Goal: Information Seeking & Learning: Learn about a topic

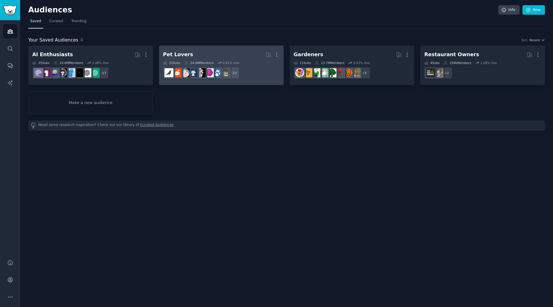
click at [230, 52] on h2 "Pet Lovers More" at bounding box center [221, 55] width 117 height 10
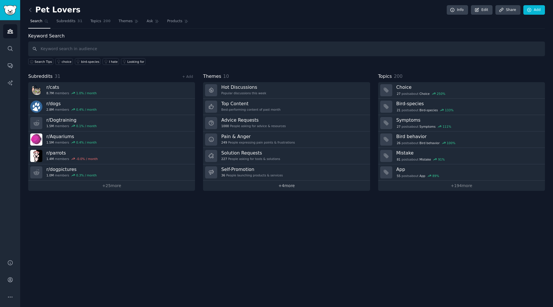
click at [292, 183] on link "+ 4 more" at bounding box center [286, 186] width 167 height 10
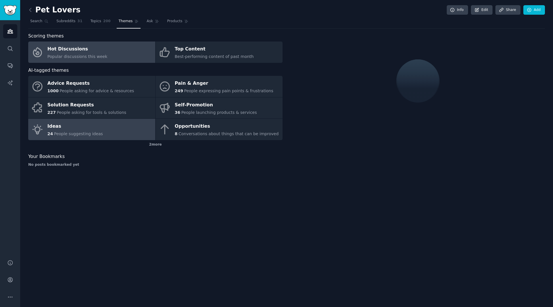
click at [89, 123] on div "Ideas" at bounding box center [76, 126] width 56 height 9
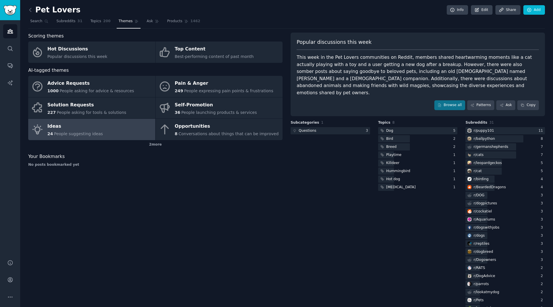
click at [424, 77] on div "This week in the Pet Lovers communities on Reddit, members shared heartwarming …" at bounding box center [418, 75] width 242 height 42
click at [422, 77] on div "This week in the Pet Lovers communities on Reddit, members shared heartwarming …" at bounding box center [418, 75] width 242 height 42
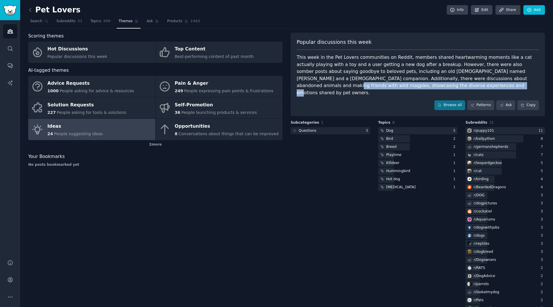
drag, startPoint x: 425, startPoint y: 78, endPoint x: 409, endPoint y: 84, distance: 17.0
click at [409, 84] on div "This week in the Pet Lovers communities on Reddit, members shared heartwarming …" at bounding box center [418, 75] width 242 height 42
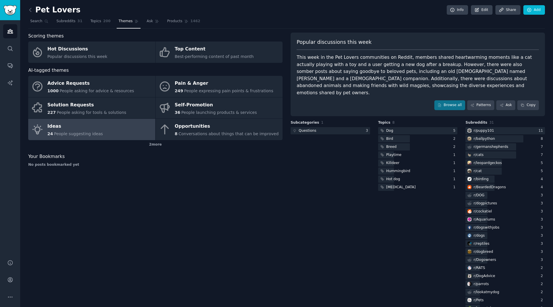
click at [411, 78] on div "This week in the Pet Lovers communities on Reddit, members shared heartwarming …" at bounding box center [418, 75] width 242 height 42
copy div "magpies"
click at [400, 90] on div "Popular discussions this week This week in the Pet Lovers communities on Reddit…" at bounding box center [418, 75] width 254 height 84
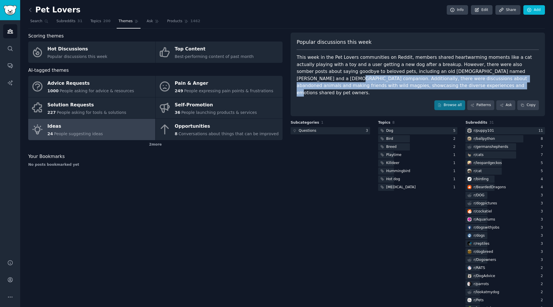
drag, startPoint x: 355, startPoint y: 84, endPoint x: 473, endPoint y: 69, distance: 119.1
click at [473, 69] on div "This week in the Pet Lovers communities on Reddit, members shared heartwarming …" at bounding box center [418, 75] width 242 height 42
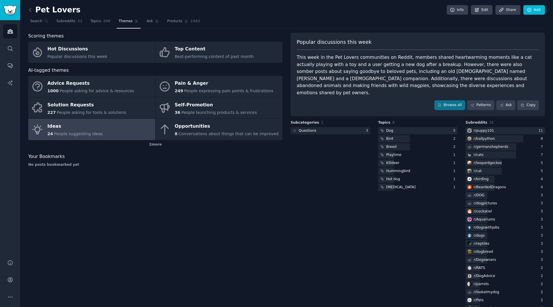
click at [26, 11] on div "Pet Lovers Info Edit Share Add Search Subreddits 31 Topics 200 Themes Ask Produ…" at bounding box center [286, 188] width 533 height 377
click at [35, 11] on h2 "Pet Lovers" at bounding box center [54, 9] width 52 height 9
click at [31, 11] on icon at bounding box center [30, 10] width 6 height 6
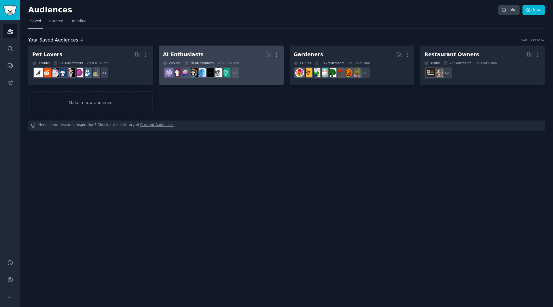
click at [227, 51] on h2 "AI Enthusiasts More" at bounding box center [221, 55] width 117 height 10
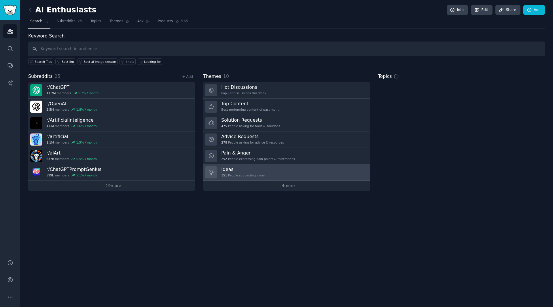
click at [241, 165] on link "Ideas 151 People suggesting ideas" at bounding box center [286, 172] width 167 height 16
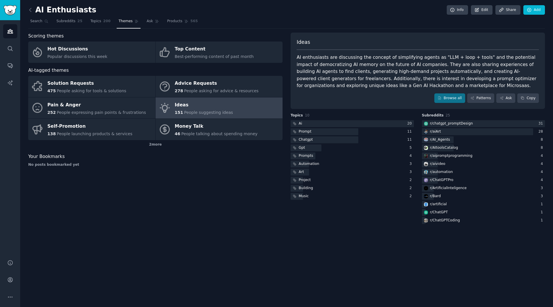
click at [31, 5] on link at bounding box center [31, 9] width 7 height 9
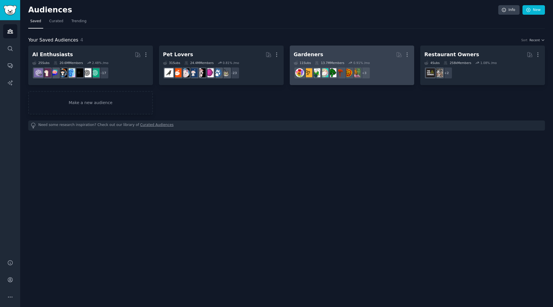
click at [384, 68] on dd "+ 3" at bounding box center [352, 73] width 117 height 16
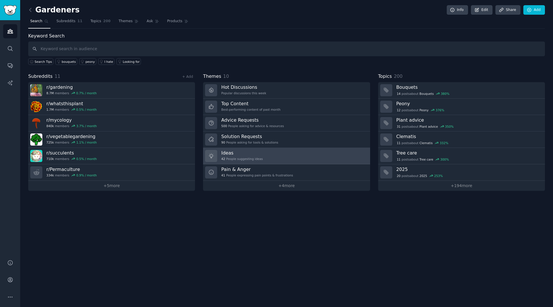
click at [255, 155] on h3 "Ideas" at bounding box center [242, 153] width 42 height 6
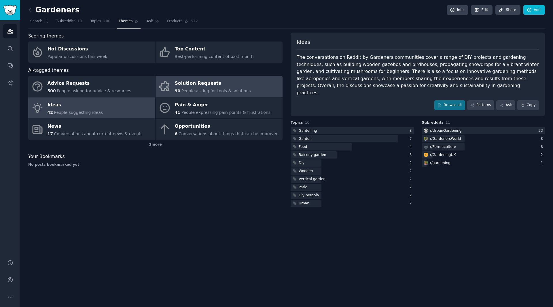
click at [208, 87] on div "Solution Requests" at bounding box center [213, 83] width 76 height 9
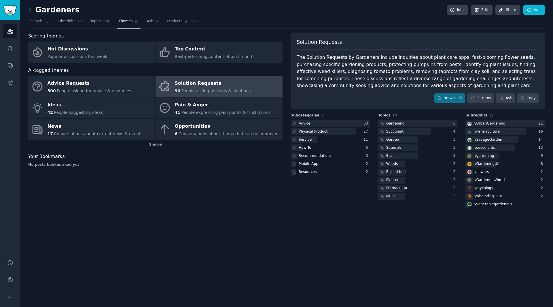
click at [31, 12] on icon at bounding box center [30, 9] width 2 height 3
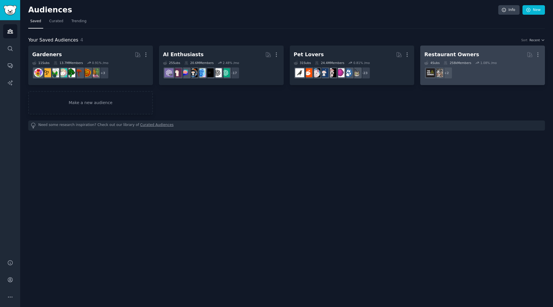
click at [481, 65] on dd "+ 2" at bounding box center [483, 73] width 117 height 16
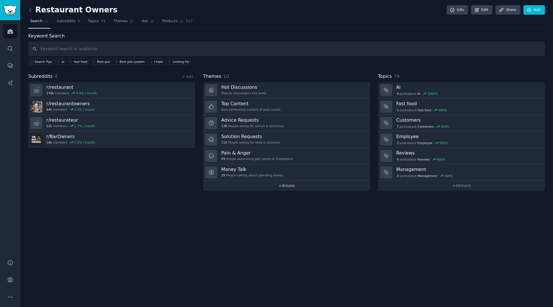
click at [298, 187] on link "+ 4 more" at bounding box center [286, 186] width 167 height 10
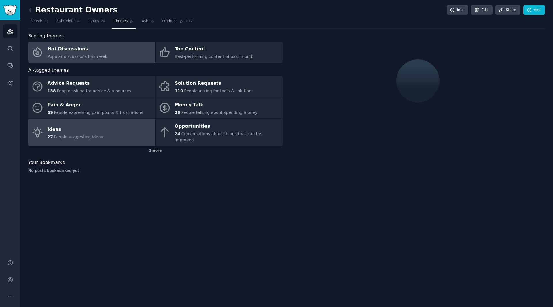
click at [110, 130] on link "Ideas 27 People suggesting ideas" at bounding box center [91, 132] width 127 height 27
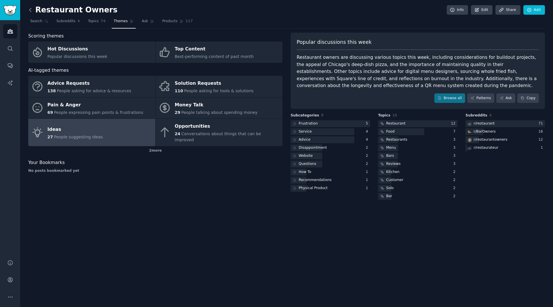
click at [30, 7] on icon at bounding box center [30, 10] width 6 height 6
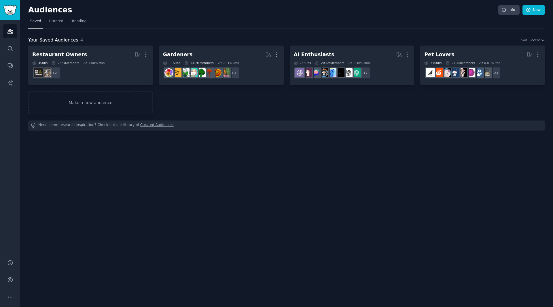
click at [30, 7] on h2 "Audiences" at bounding box center [263, 9] width 470 height 9
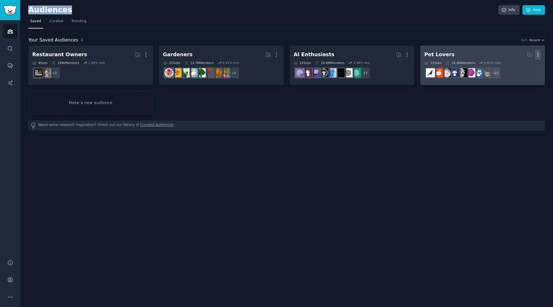
click at [537, 54] on icon "button" at bounding box center [538, 55] width 6 height 6
click at [520, 67] on p "Delete" at bounding box center [522, 67] width 13 height 6
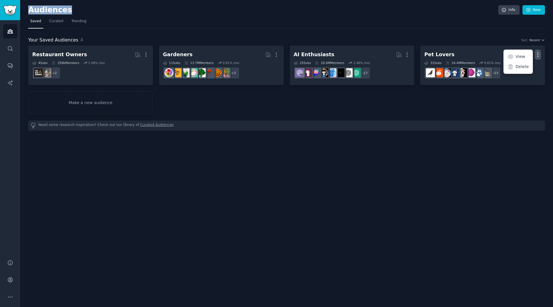
click at [301, 33] on div "Your Saved Audiences 4 Sort Recent Restaurant Owners More 4 Sub s 258k Members …" at bounding box center [286, 80] width 517 height 102
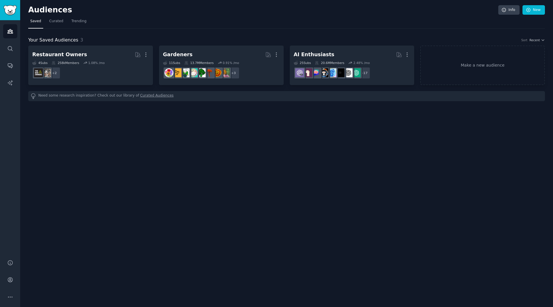
click at [99, 104] on div "Audiences Info New Saved Curated Trending Your Saved Audiences 3 Sort Recent Re…" at bounding box center [286, 153] width 533 height 307
click at [510, 53] on link "Make a new audience" at bounding box center [482, 65] width 125 height 39
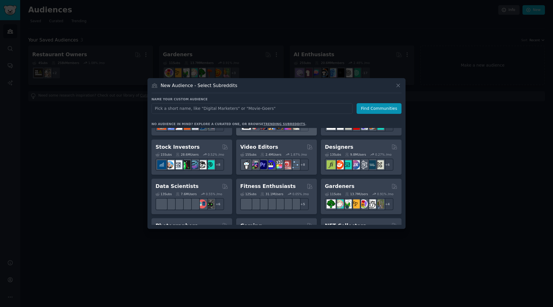
scroll to position [115, 0]
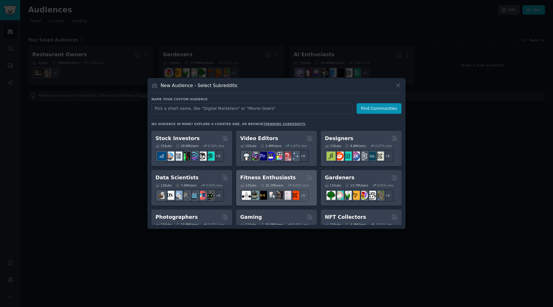
click at [285, 181] on div "12 Sub s 31.1M Users 0.05 % /mo + 5" at bounding box center [276, 191] width 73 height 20
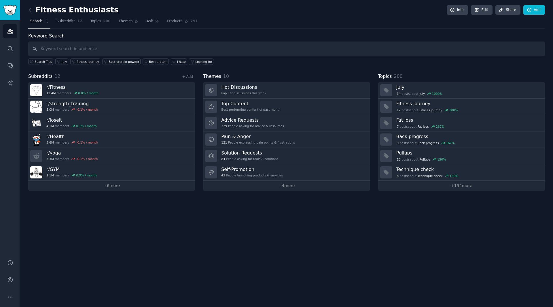
click at [299, 193] on div "Fitness Enthusiasts Info Edit Share Add Search Subreddits 12 Topics 200 Themes …" at bounding box center [286, 153] width 533 height 307
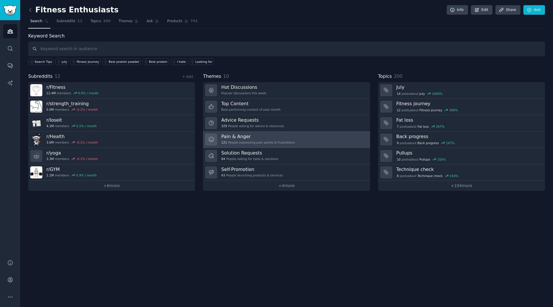
click at [282, 135] on h3 "Pain & Anger" at bounding box center [258, 136] width 74 height 6
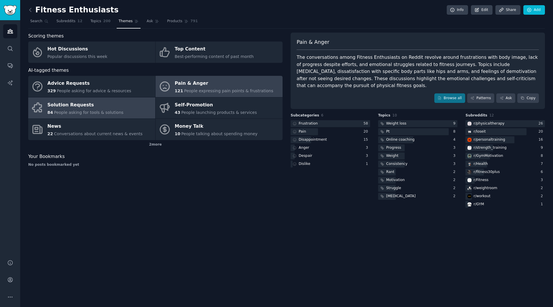
click at [134, 115] on link "Solution Requests 84 People asking for tools & solutions" at bounding box center [91, 107] width 127 height 21
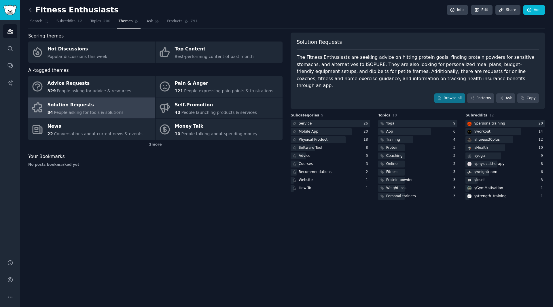
click at [32, 10] on icon at bounding box center [30, 10] width 6 height 6
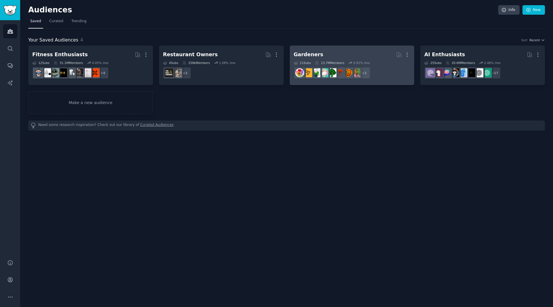
click at [371, 55] on h2 "Gardeners More" at bounding box center [352, 55] width 117 height 10
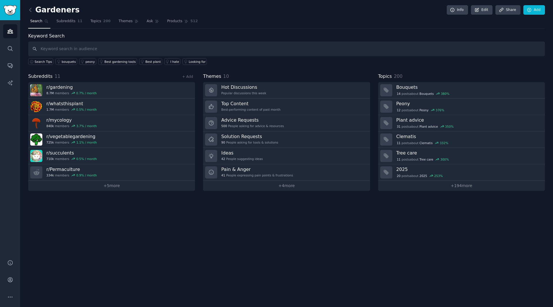
click at [272, 192] on div "Gardeners Info Edit Share Add Search Subreddits 11 Topics 200 Themes Ask Produc…" at bounding box center [286, 153] width 533 height 307
click at [270, 185] on link "+ 4 more" at bounding box center [286, 186] width 167 height 10
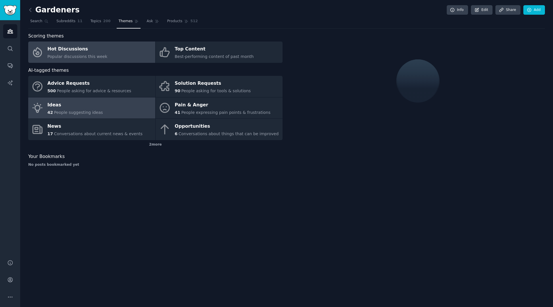
click at [63, 114] on span "People suggesting ideas" at bounding box center [78, 112] width 49 height 5
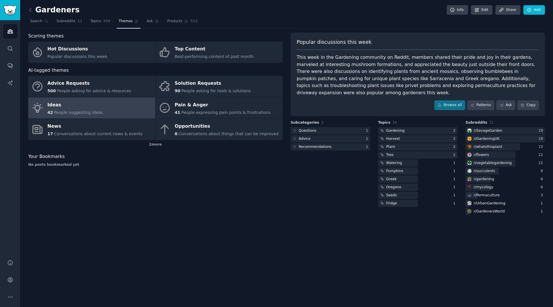
click at [303, 55] on div "This week in the Gardening community on Reddit, members shared their pride and …" at bounding box center [418, 75] width 242 height 42
drag, startPoint x: 303, startPoint y: 55, endPoint x: 462, endPoint y: 79, distance: 160.3
click at [375, 69] on div "This week in the Gardening community on Reddit, members shared their pride and …" at bounding box center [418, 75] width 242 height 42
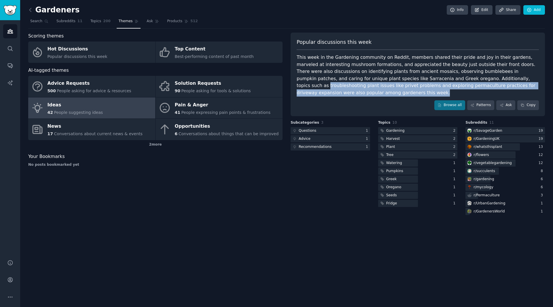
drag, startPoint x: 462, startPoint y: 79, endPoint x: 553, endPoint y: 87, distance: 91.4
click at [553, 87] on div "Gardeners Info Edit Share Add Search Subreddits 11 Topics 200 Themes Ask Produc…" at bounding box center [286, 153] width 533 height 307
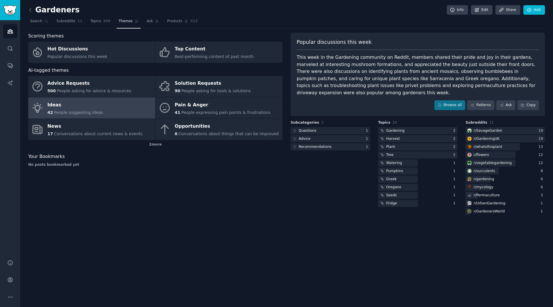
click at [553, 87] on div "Gardeners Info Edit Share Add Search Subreddits 11 Topics 200 Themes Ask Produc…" at bounding box center [286, 153] width 533 height 307
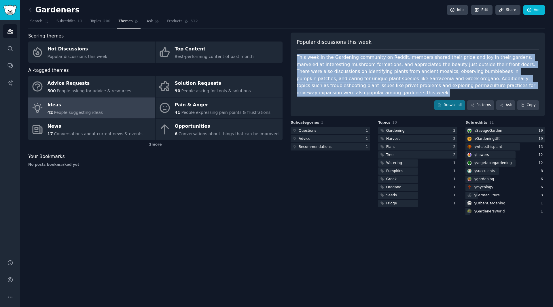
click at [553, 87] on div "Gardeners Info Edit Share Add Search Subreddits 11 Topics 200 Themes Ask Produc…" at bounding box center [286, 153] width 533 height 307
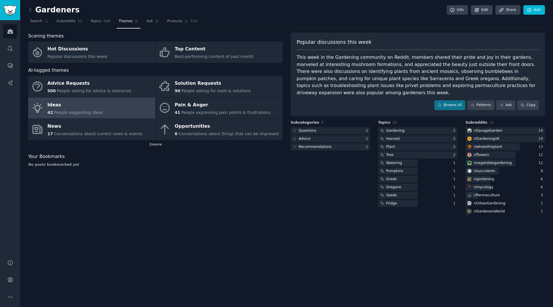
click at [522, 48] on div "Popular discussions this week" at bounding box center [418, 45] width 242 height 12
click at [350, 71] on div "This week in the Gardening community on Reddit, members shared their pride and …" at bounding box center [418, 75] width 242 height 42
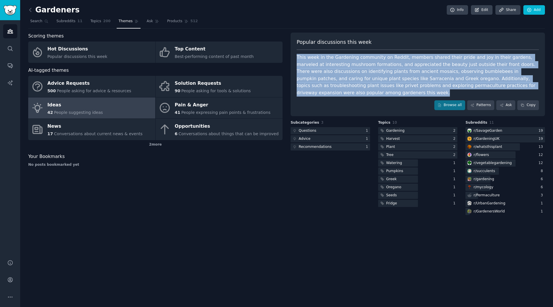
drag, startPoint x: 350, startPoint y: 71, endPoint x: 372, endPoint y: 70, distance: 22.0
click at [372, 70] on div "This week in the Gardening community on Reddit, members shared their pride and …" at bounding box center [418, 75] width 242 height 42
click at [373, 69] on div "This week in the Gardening community on Reddit, members shared their pride and …" at bounding box center [418, 75] width 242 height 42
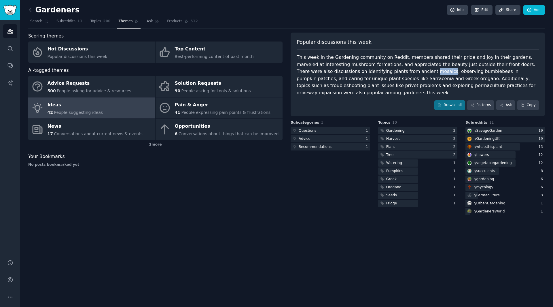
click at [373, 69] on div "This week in the Gardening community on Reddit, members shared their pride and …" at bounding box center [418, 75] width 242 height 42
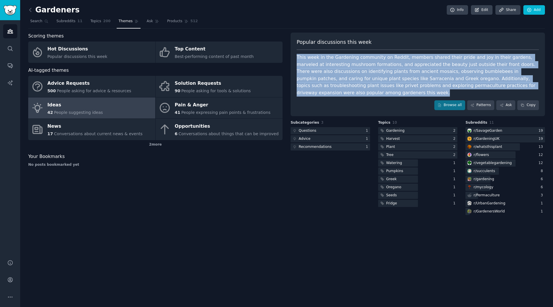
click at [373, 69] on div "This week in the Gardening community on Reddit, members shared their pride and …" at bounding box center [418, 75] width 242 height 42
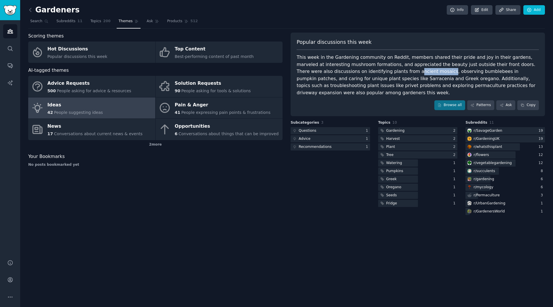
drag, startPoint x: 381, startPoint y: 73, endPoint x: 352, endPoint y: 74, distance: 29.4
click at [352, 74] on div "This week in the Gardening community on Reddit, members shared their pride and …" at bounding box center [418, 75] width 242 height 42
copy div "ancient mosaics"
drag, startPoint x: 429, startPoint y: 71, endPoint x: 405, endPoint y: 72, distance: 24.2
click at [405, 72] on div "This week in the Gardening community on Reddit, members shared their pride and …" at bounding box center [418, 75] width 242 height 42
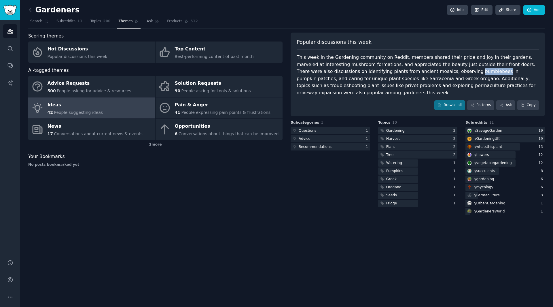
copy div "bumblebees"
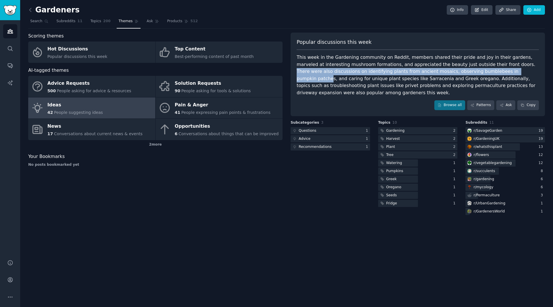
drag, startPoint x: 483, startPoint y: 66, endPoint x: 450, endPoint y: 74, distance: 34.6
click at [454, 74] on div "This week in the Gardening community on Reddit, members shared their pride and …" at bounding box center [418, 75] width 242 height 42
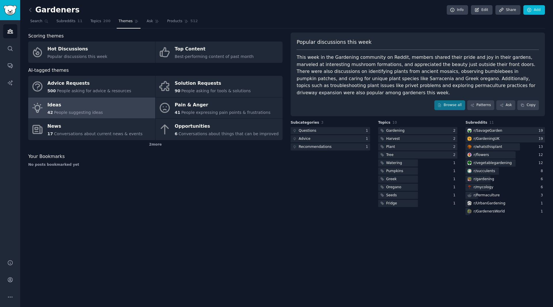
click at [381, 81] on div "This week in the Gardening community on Reddit, members shared their pride and …" at bounding box center [418, 75] width 242 height 42
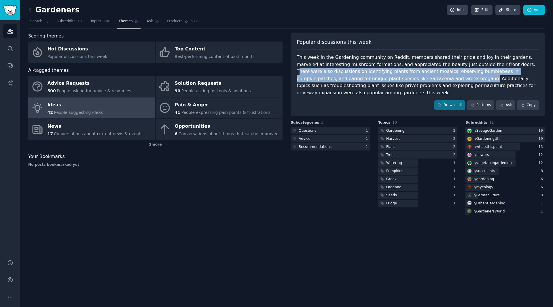
drag, startPoint x: 382, startPoint y: 81, endPoint x: 485, endPoint y: 66, distance: 104.0
click at [485, 66] on div "This week in the Gardening community on Reddit, members shared their pride and …" at bounding box center [418, 75] width 242 height 42
copy div "There were also discussions on identifying plants from ancient mosaics, observi…"
click at [31, 11] on icon at bounding box center [30, 10] width 6 height 6
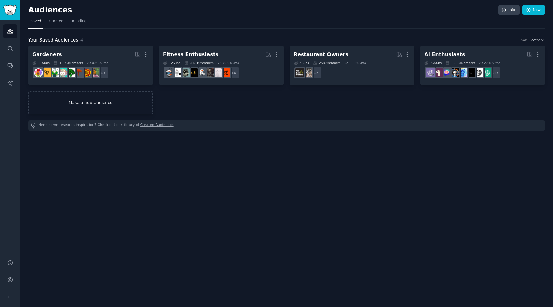
click at [103, 91] on link "Make a new audience" at bounding box center [90, 102] width 125 height 23
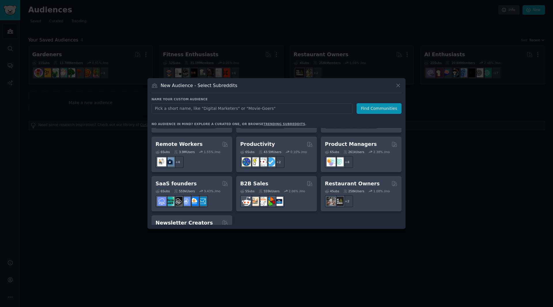
scroll to position [421, 0]
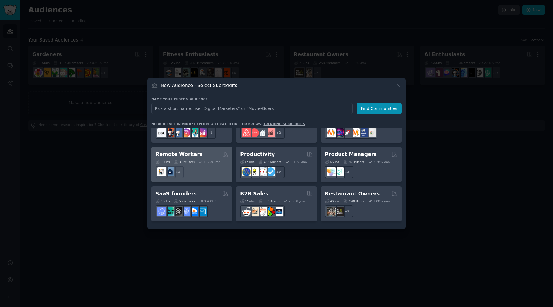
click at [206, 166] on div "+ 4" at bounding box center [192, 172] width 73 height 12
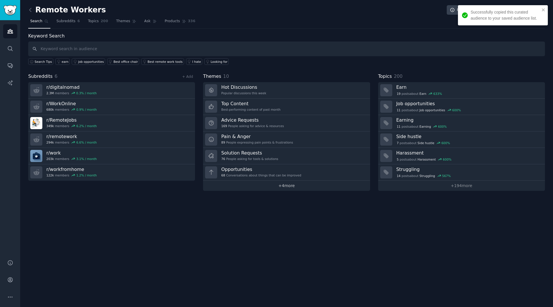
click at [264, 187] on link "+ 4 more" at bounding box center [286, 186] width 167 height 10
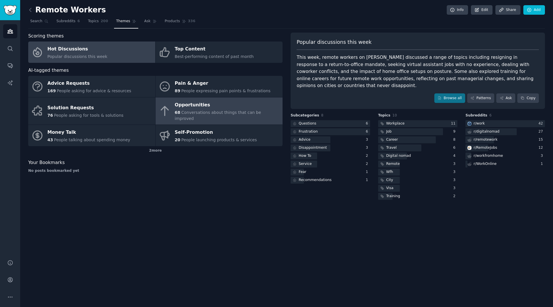
click at [248, 109] on div "Opportunities" at bounding box center [227, 104] width 105 height 9
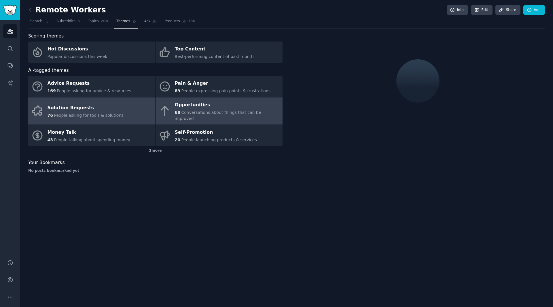
click at [101, 113] on span "People asking for tools & solutions" at bounding box center [88, 115] width 69 height 5
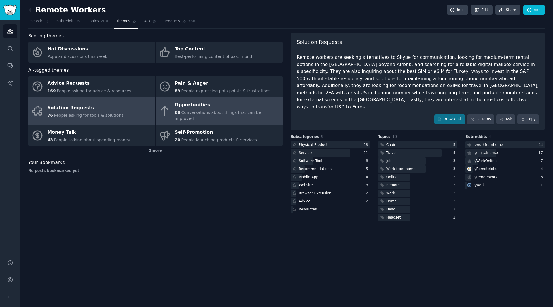
click at [182, 99] on link "Opportunities 68 Conversations about things that can be improved" at bounding box center [219, 110] width 127 height 27
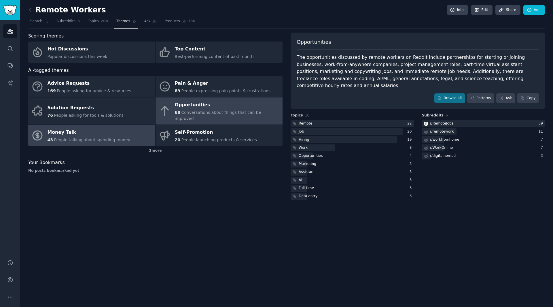
click at [131, 130] on link "Money Talk 43 People talking about spending money" at bounding box center [91, 135] width 127 height 21
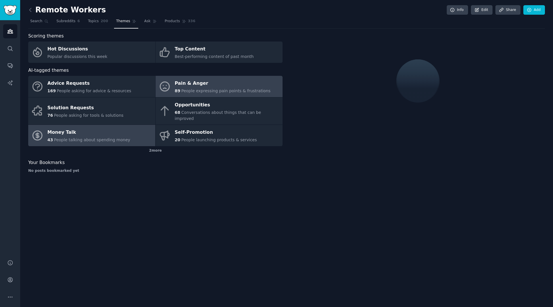
click at [177, 81] on div "Pain & Anger" at bounding box center [223, 83] width 96 height 9
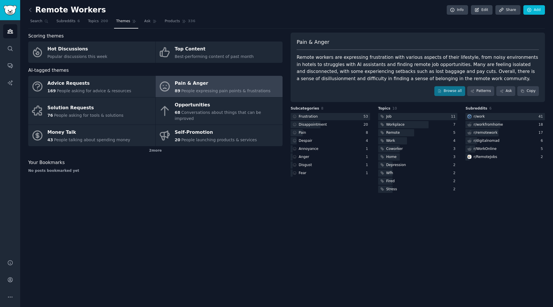
click at [34, 9] on link at bounding box center [31, 9] width 7 height 9
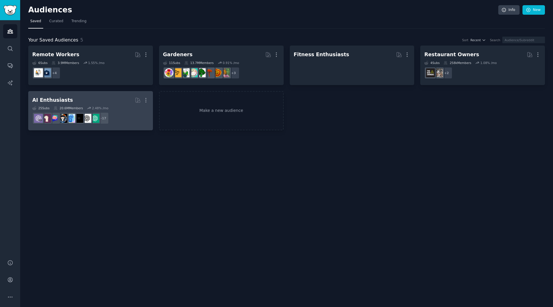
click at [141, 99] on div "More" at bounding box center [142, 100] width 14 height 10
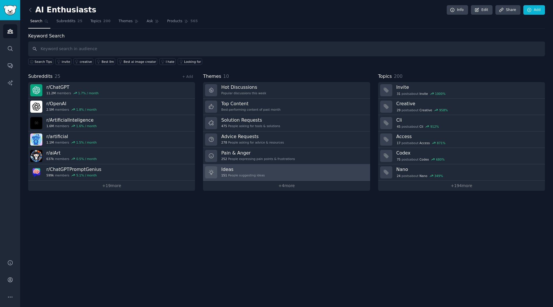
click at [283, 176] on link "Ideas 151 People suggesting ideas" at bounding box center [286, 172] width 167 height 16
click at [283, 176] on div "AI Enthusiasts Info Edit Share Add Search Subreddits 25 Topics 200 Themes Ask P…" at bounding box center [286, 153] width 533 height 307
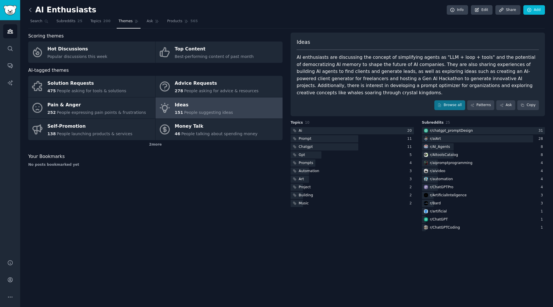
click at [33, 12] on icon at bounding box center [30, 10] width 6 height 6
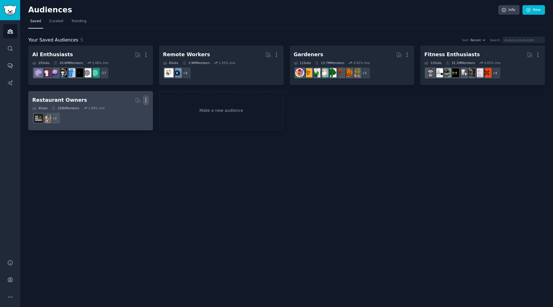
click at [144, 101] on icon "button" at bounding box center [146, 100] width 6 height 6
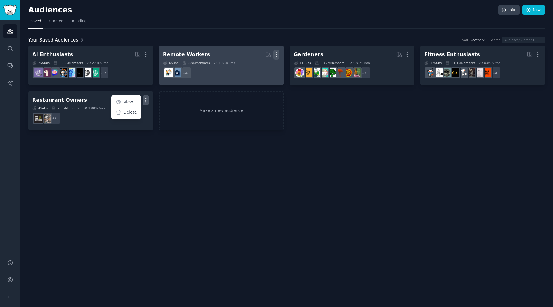
click at [280, 52] on icon "button" at bounding box center [276, 55] width 6 height 6
click at [265, 66] on p "Delete" at bounding box center [260, 67] width 13 height 6
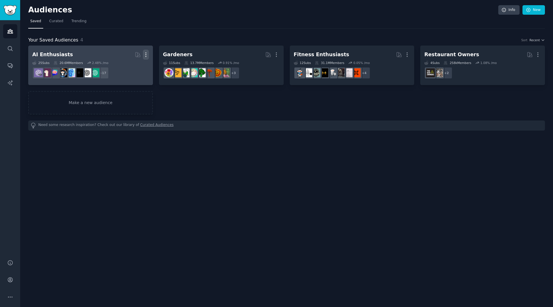
click at [149, 53] on icon "button" at bounding box center [146, 55] width 6 height 6
click at [130, 69] on p "Delete" at bounding box center [130, 67] width 13 height 6
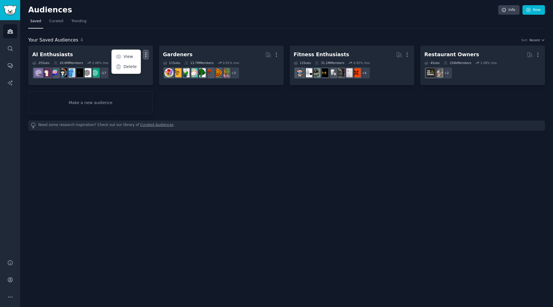
click at [309, 29] on div "Your Saved Audiences 4 Sort Recent AI Enthusiasts Curated by GummySearch More V…" at bounding box center [286, 80] width 517 height 102
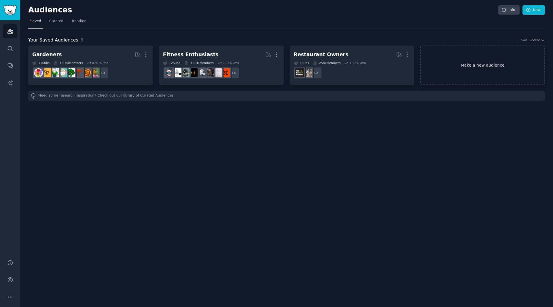
click at [454, 65] on link "Make a new audience" at bounding box center [482, 65] width 125 height 39
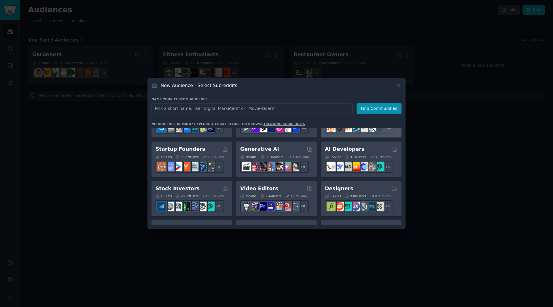
scroll to position [86, 0]
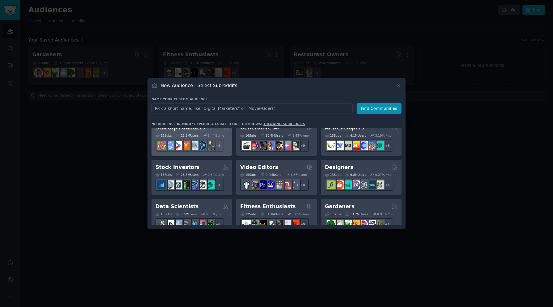
click at [202, 131] on div "Startup Founders" at bounding box center [192, 127] width 73 height 7
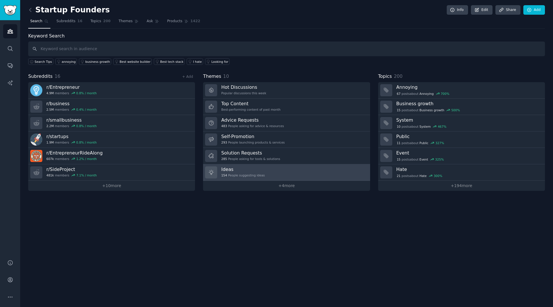
click at [267, 176] on link "Ideas 154 People suggesting ideas" at bounding box center [286, 172] width 167 height 16
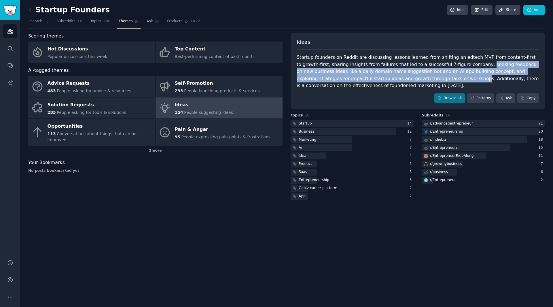
drag, startPoint x: 442, startPoint y: 65, endPoint x: 375, endPoint y: 78, distance: 67.8
click at [375, 78] on div "Startup founders on Reddit are discussing lessons learned from shifting an edte…" at bounding box center [418, 71] width 242 height 35
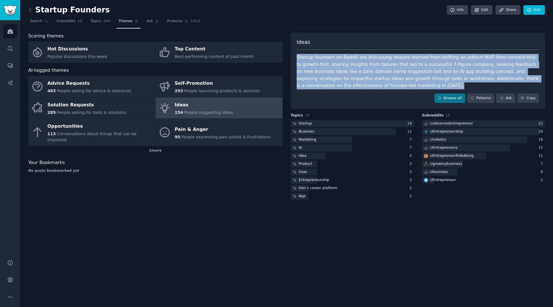
drag, startPoint x: 374, startPoint y: 89, endPoint x: 293, endPoint y: 59, distance: 85.8
click at [293, 59] on div "Ideas Startup founders on Reddit are discussing lessons learned from shifting a…" at bounding box center [418, 71] width 254 height 77
copy div "Startup founders on Reddit are discussing lessons learned from shifting an edte…"
click at [54, 21] on link "Subreddits 16" at bounding box center [69, 23] width 30 height 12
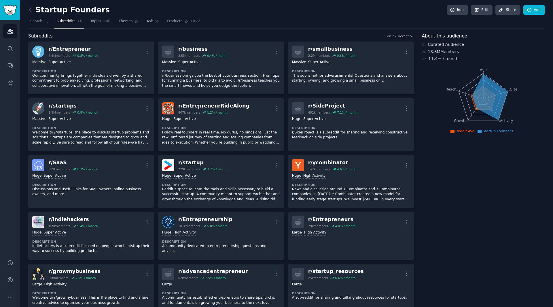
click at [32, 9] on icon at bounding box center [30, 10] width 6 height 6
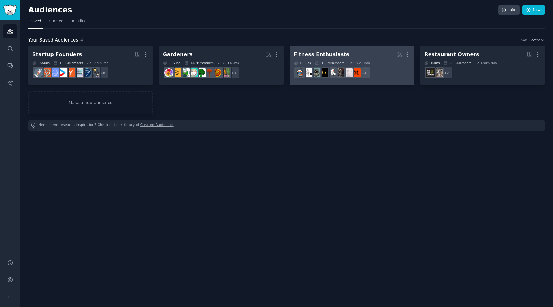
click at [393, 74] on dd "r/yoga, r/loseit, r/strength_training, r/Fitness + 4" at bounding box center [352, 73] width 117 height 16
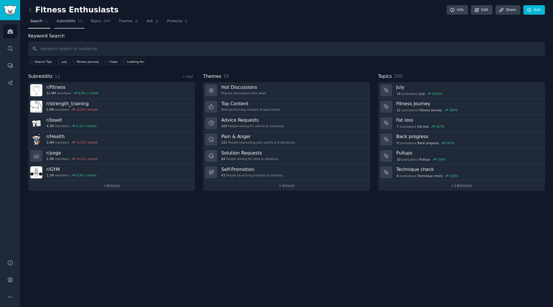
click at [68, 22] on span "Subreddits" at bounding box center [65, 21] width 19 height 5
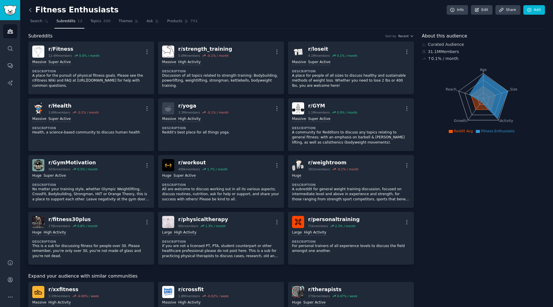
click at [29, 7] on icon at bounding box center [30, 10] width 6 height 6
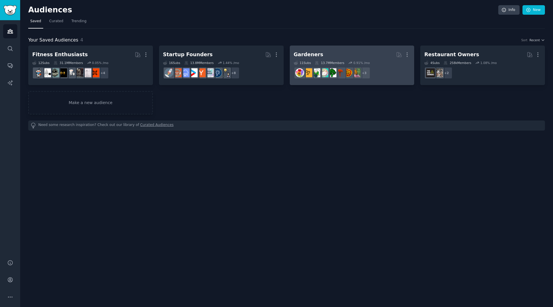
click at [386, 71] on dd "+ 3" at bounding box center [352, 73] width 117 height 16
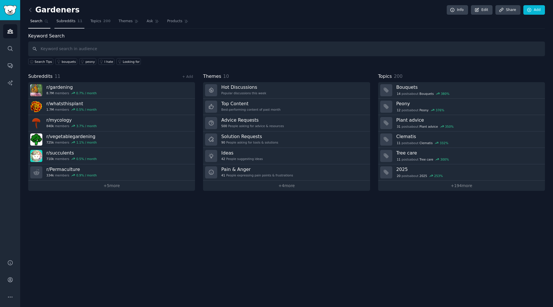
click at [69, 20] on span "Subreddits" at bounding box center [65, 21] width 19 height 5
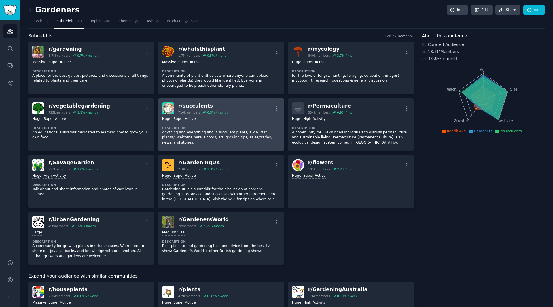
scroll to position [253, 0]
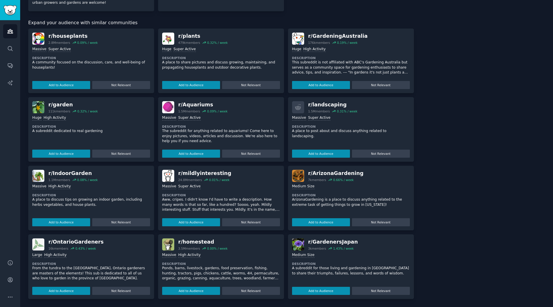
click at [240, 130] on p "The subreddit for anything related to aquariums! Come here to enjoy pictures, v…" at bounding box center [221, 136] width 118 height 15
click at [238, 96] on div "r/ houseplants 2.8M members 0.09 % / week Massive Super Active Description A co…" at bounding box center [221, 164] width 386 height 270
click at [236, 110] on div "r/ Aquariums 1.5M members 0.09 % / week" at bounding box center [221, 107] width 118 height 12
click at [195, 151] on button "Add to Audience" at bounding box center [191, 154] width 58 height 8
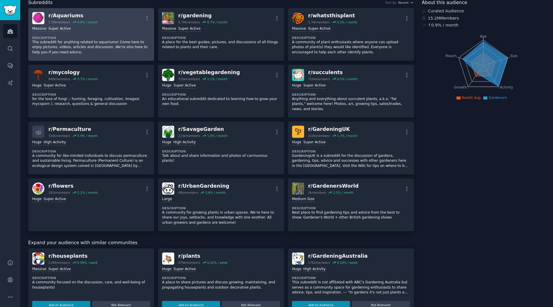
scroll to position [0, 0]
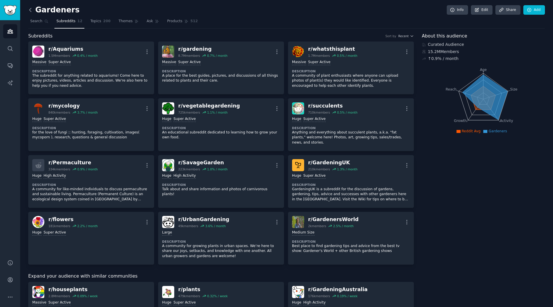
click at [29, 10] on icon at bounding box center [30, 9] width 2 height 3
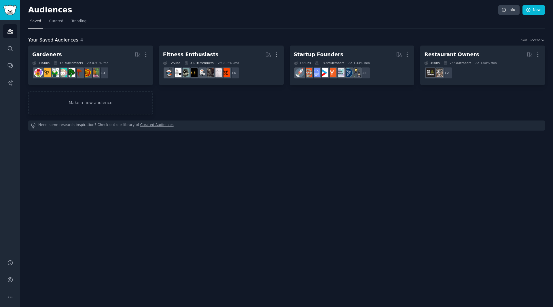
click at [290, 294] on div "Audiences Info New Saved Curated Trending Your Saved Audiences 4 Sort Recent Ga…" at bounding box center [286, 153] width 533 height 307
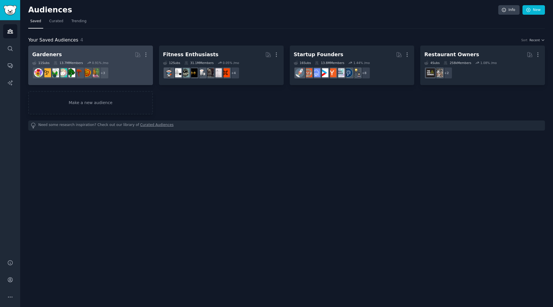
click at [93, 58] on h2 "Gardeners More" at bounding box center [90, 55] width 117 height 10
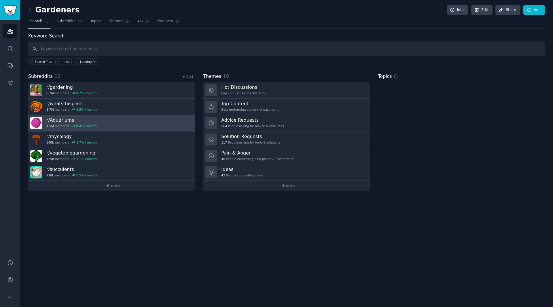
click at [84, 123] on h3 "r/ Aquariums" at bounding box center [71, 120] width 50 height 6
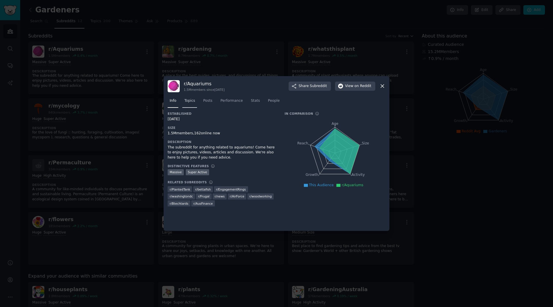
click at [183, 101] on link "Topics" at bounding box center [189, 102] width 15 height 12
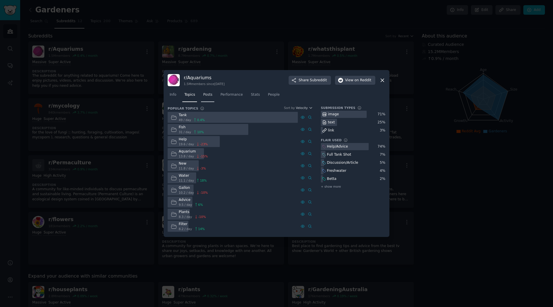
click at [208, 92] on span "Posts" at bounding box center [207, 94] width 9 height 5
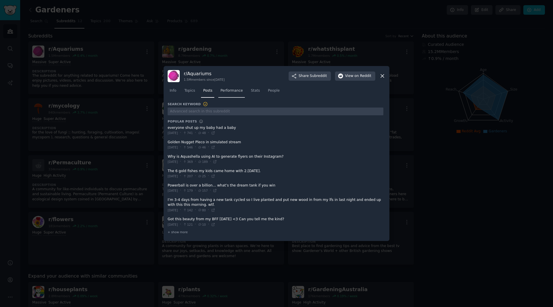
click at [230, 91] on span "Performance" at bounding box center [231, 90] width 22 height 5
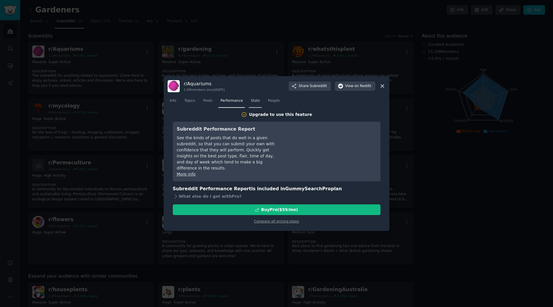
click at [249, 98] on link "Stats" at bounding box center [255, 102] width 13 height 12
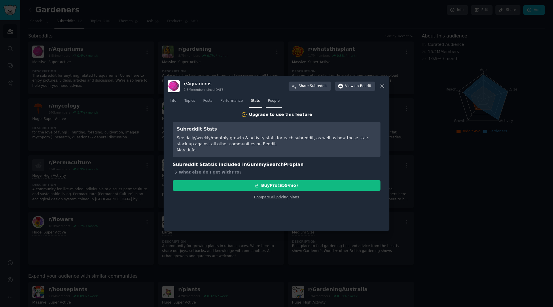
click at [268, 103] on span "People" at bounding box center [274, 100] width 12 height 5
click at [381, 86] on icon at bounding box center [383, 86] width 6 height 6
